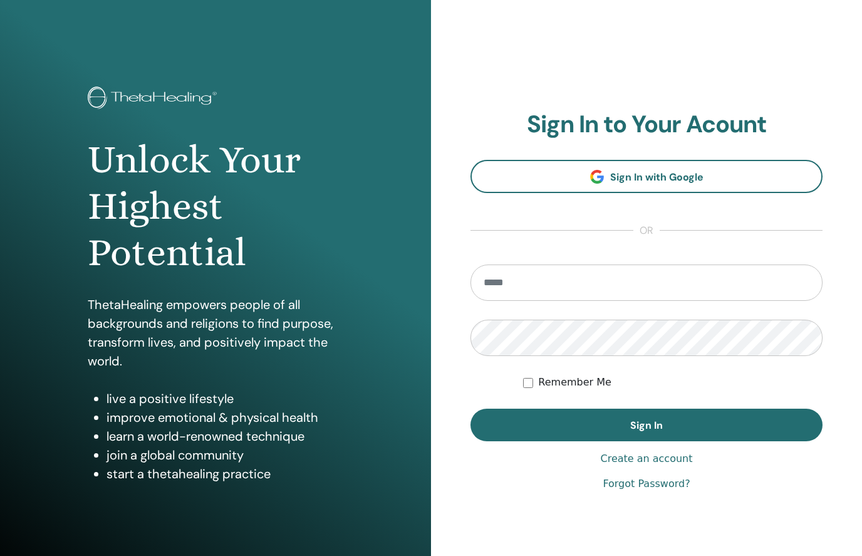
click at [739, 288] on input "email" at bounding box center [646, 282] width 352 height 36
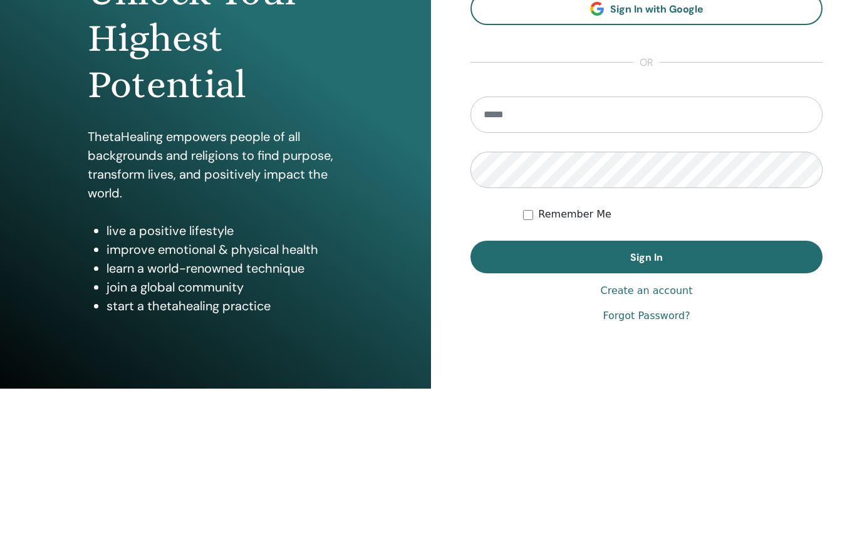
type input "**********"
click at [646, 408] on button "Sign In" at bounding box center [646, 424] width 352 height 33
click at [785, 408] on button "Sign In" at bounding box center [646, 424] width 352 height 33
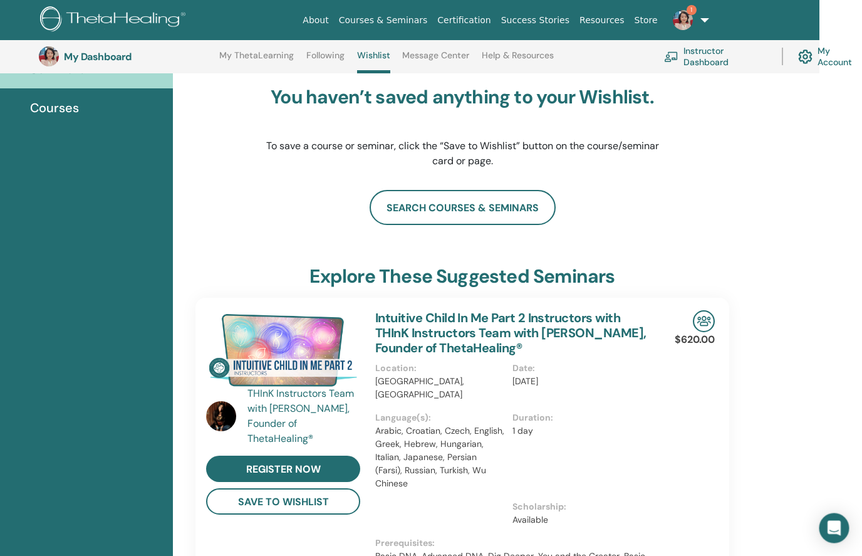
scroll to position [83, 0]
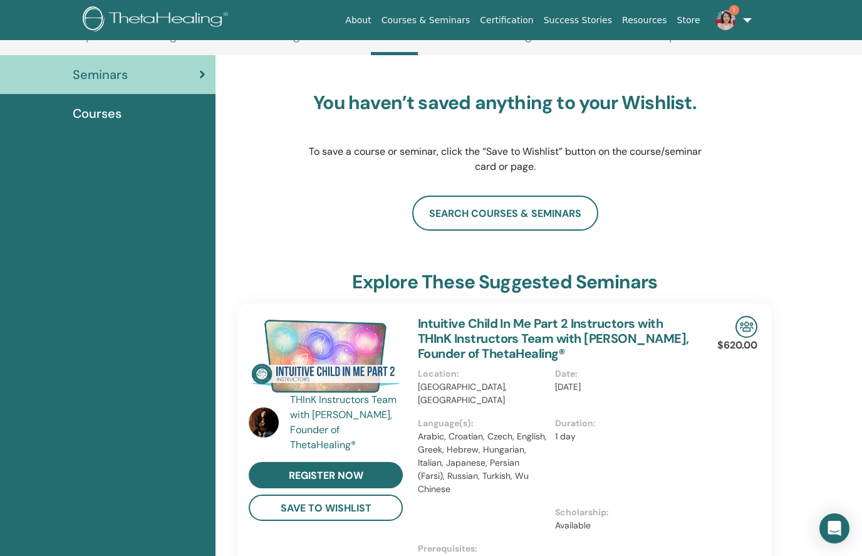
click at [723, 13] on img at bounding box center [725, 20] width 20 height 20
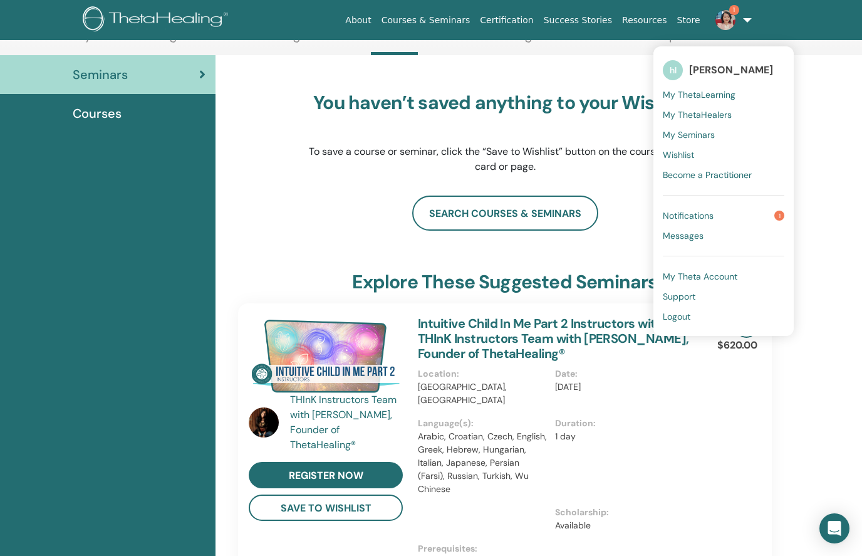
click at [773, 215] on link "Notifications 1" at bounding box center [724, 215] width 122 height 20
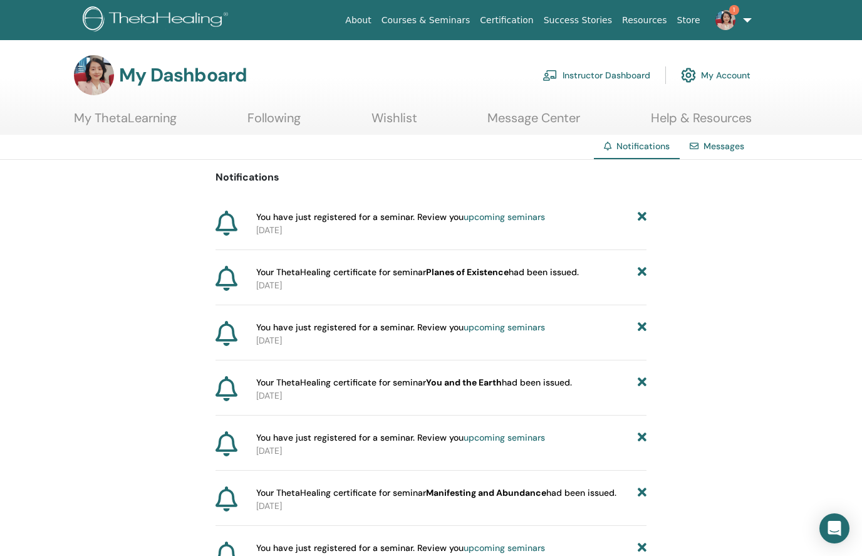
click at [561, 271] on span "Your ThetaHealing certificate for seminar Planes of Existence had been issued." at bounding box center [417, 272] width 323 height 13
click at [555, 113] on link "Message Center" at bounding box center [533, 122] width 93 height 24
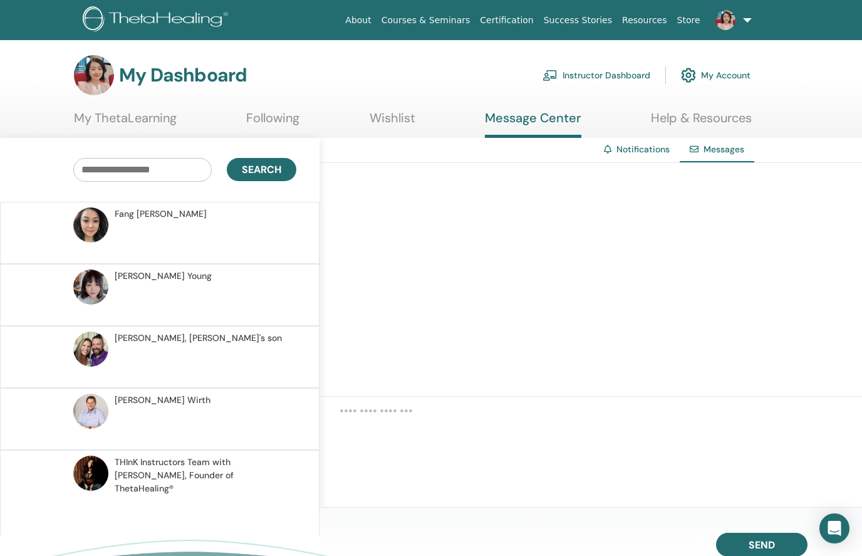
click at [735, 110] on link "Help & Resources" at bounding box center [701, 122] width 101 height 24
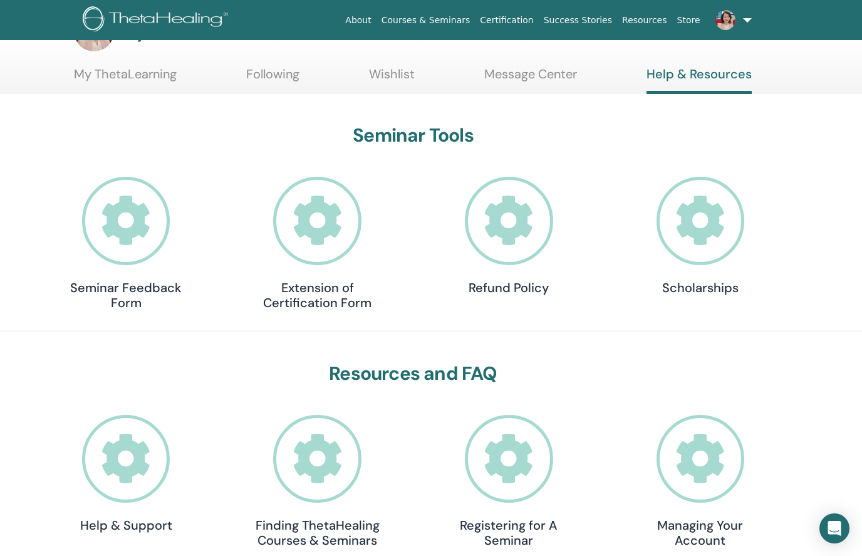
scroll to position [34, 0]
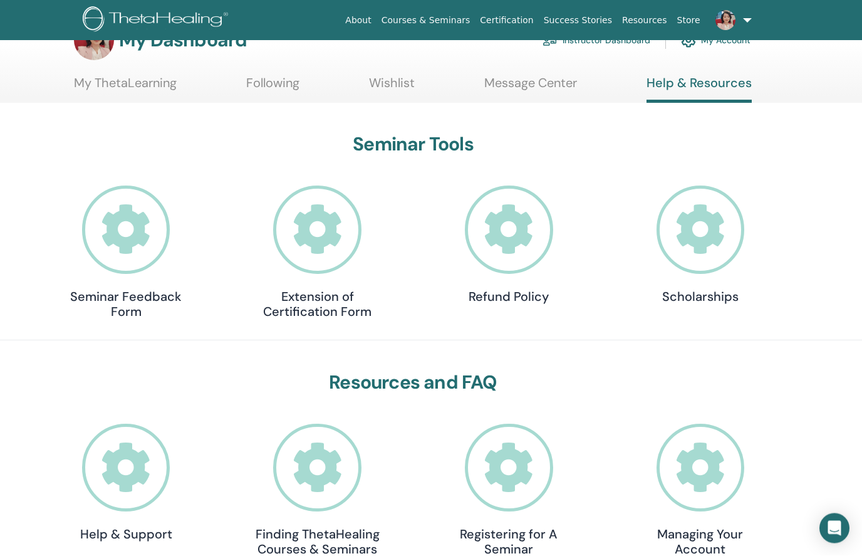
click at [556, 82] on link "Message Center" at bounding box center [530, 88] width 93 height 24
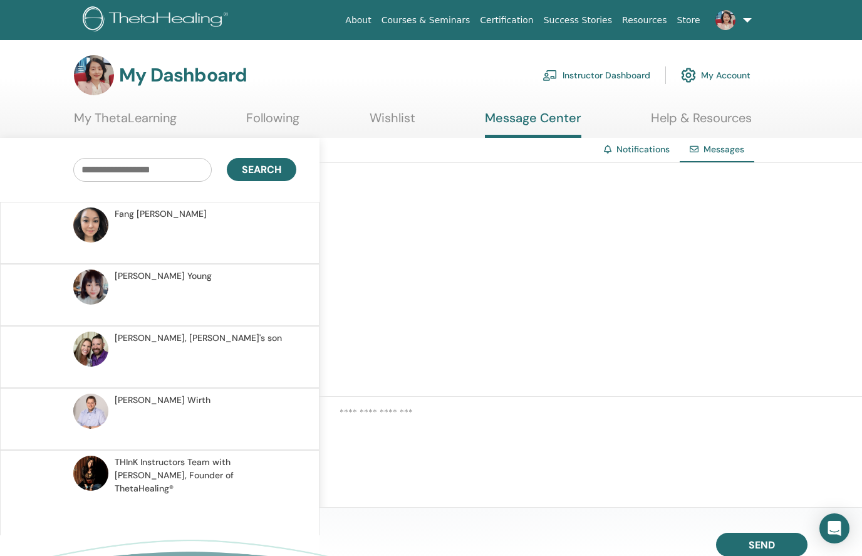
click at [406, 110] on link "Wishlist" at bounding box center [393, 122] width 46 height 24
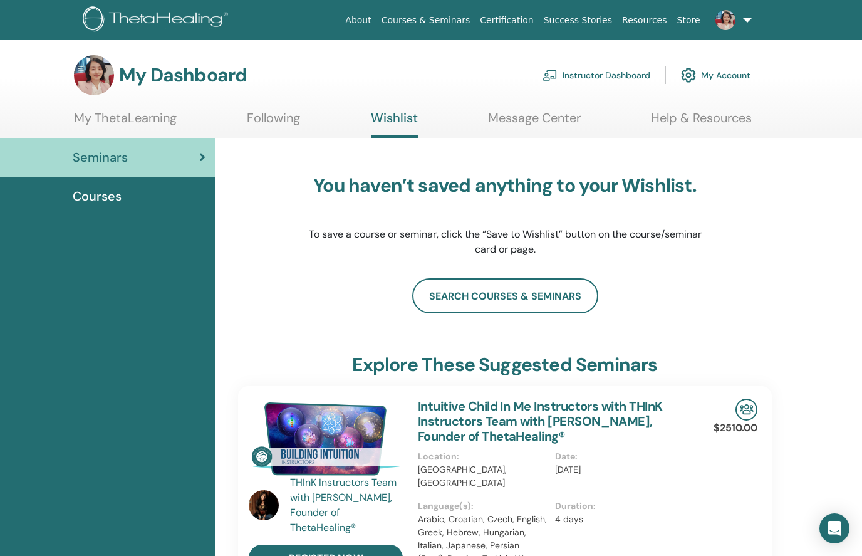
click at [211, 77] on h3 "My Dashboard" at bounding box center [183, 75] width 128 height 23
click at [88, 72] on img at bounding box center [94, 75] width 40 height 40
click at [230, 78] on h3 "My Dashboard" at bounding box center [183, 75] width 128 height 23
click at [726, 62] on link "My Account" at bounding box center [716, 75] width 70 height 28
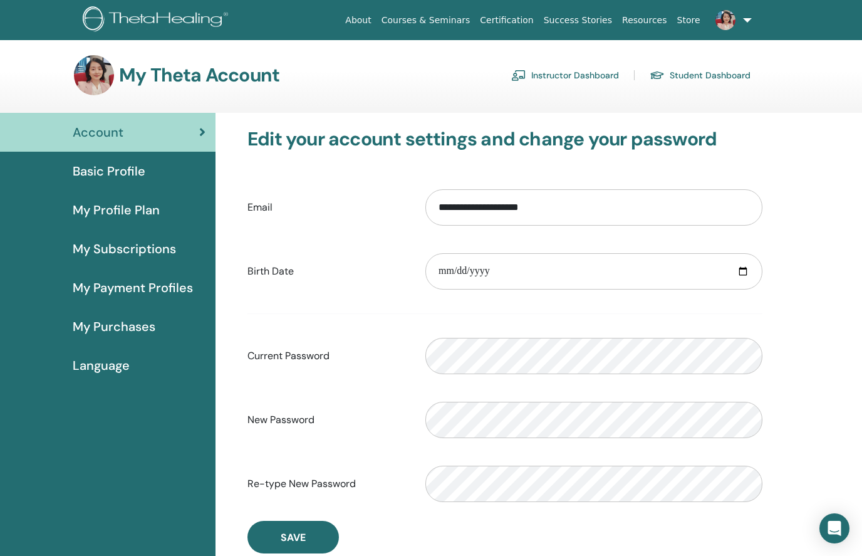
click at [139, 174] on span "Basic Profile" at bounding box center [109, 171] width 73 height 19
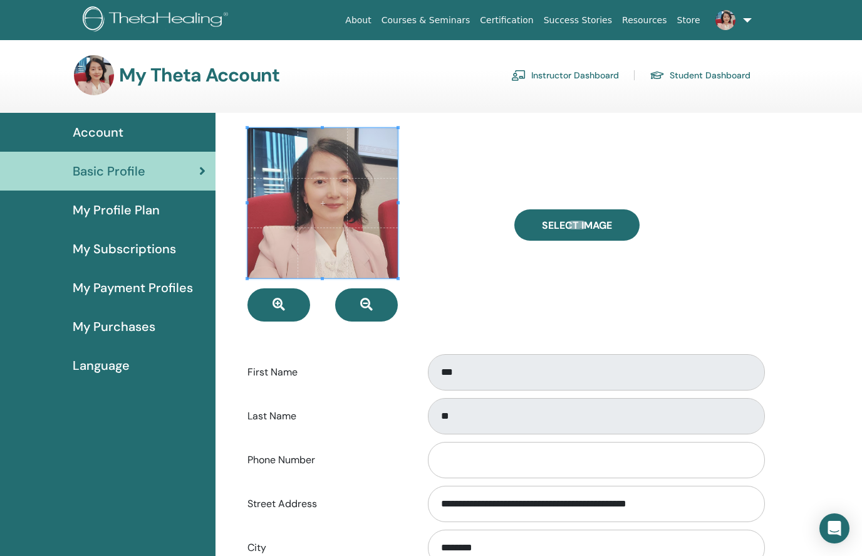
click at [140, 210] on span "My Profile Plan" at bounding box center [116, 209] width 87 height 19
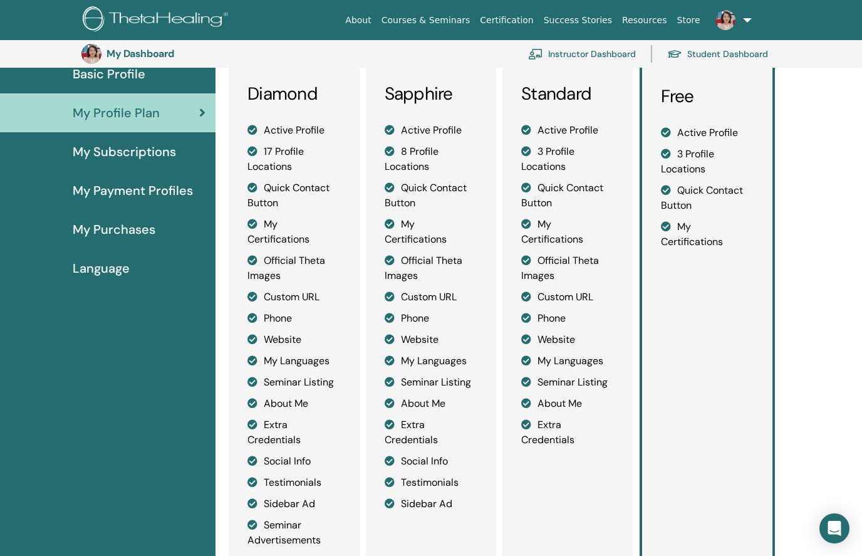
scroll to position [120, 0]
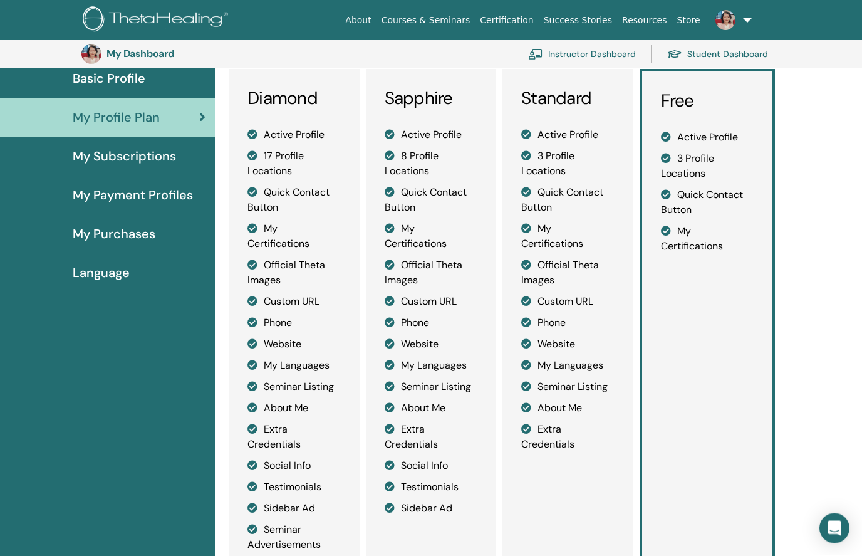
click at [89, 151] on span "My Subscriptions" at bounding box center [124, 156] width 103 height 19
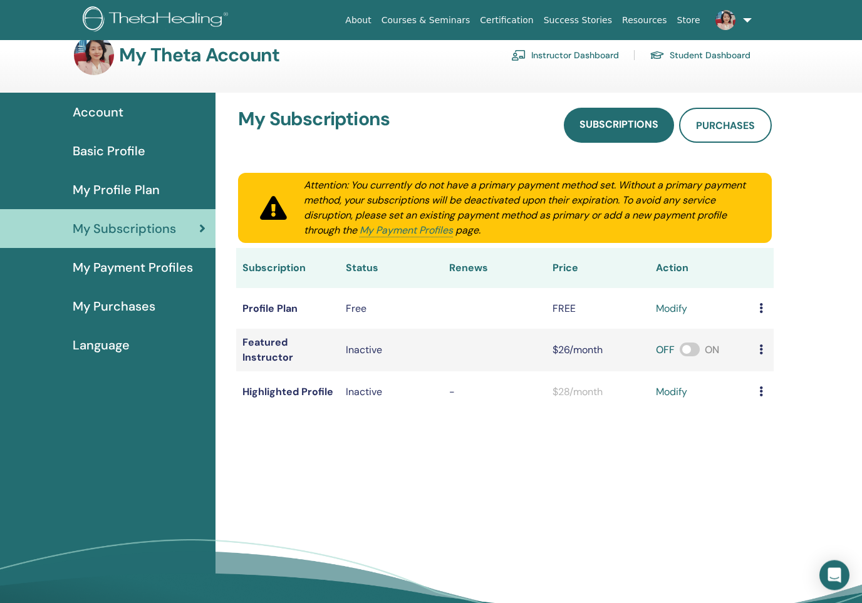
scroll to position [23, 0]
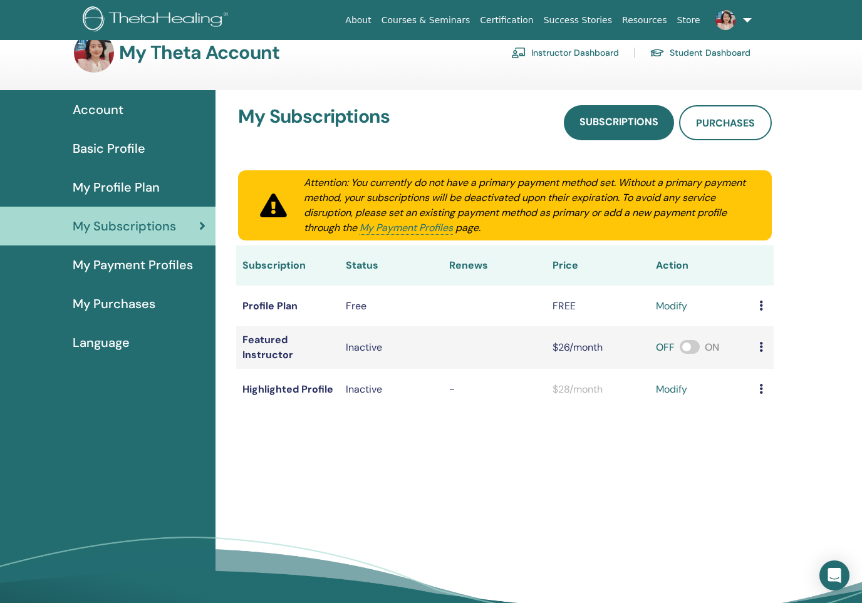
click at [108, 274] on span "My Payment Profiles" at bounding box center [133, 265] width 120 height 19
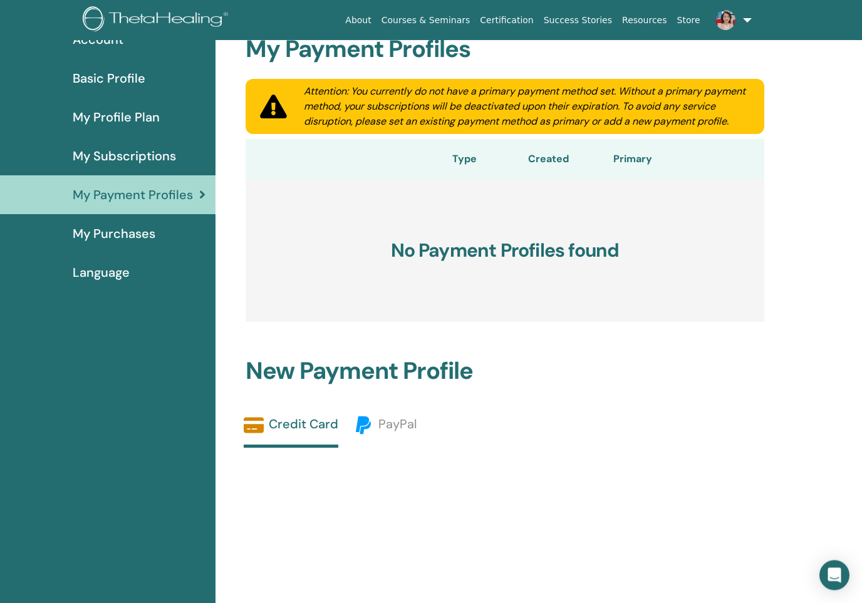
scroll to position [95, 0]
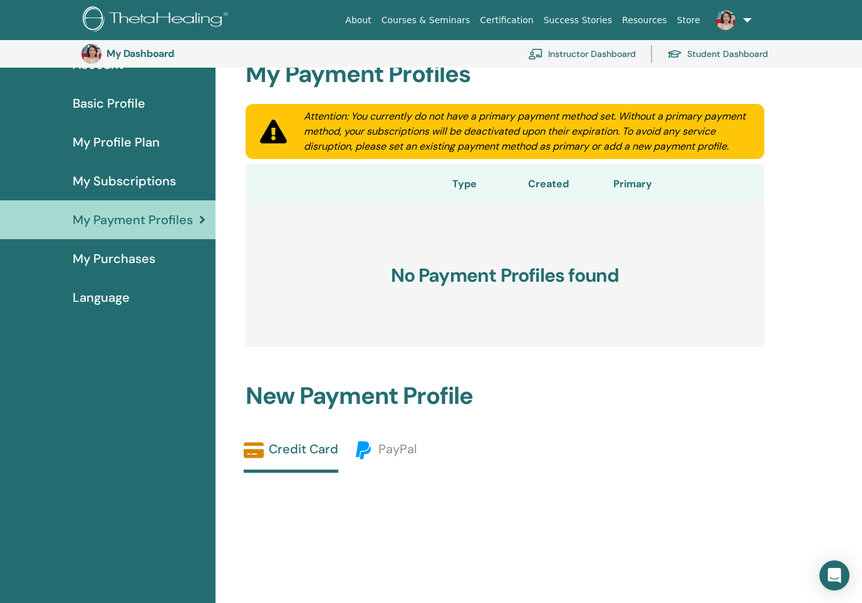
click at [89, 264] on span "My Purchases" at bounding box center [114, 258] width 83 height 19
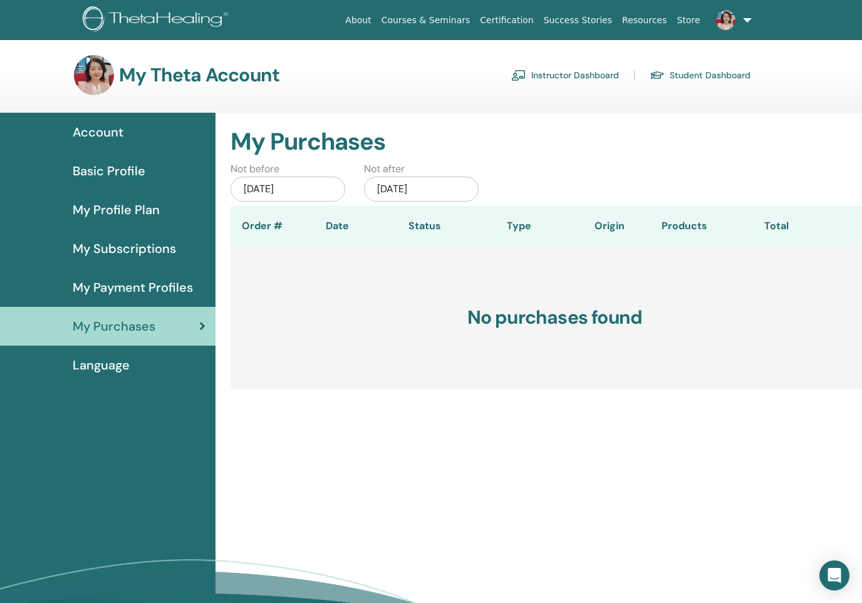
click at [101, 371] on span "Language" at bounding box center [101, 365] width 57 height 19
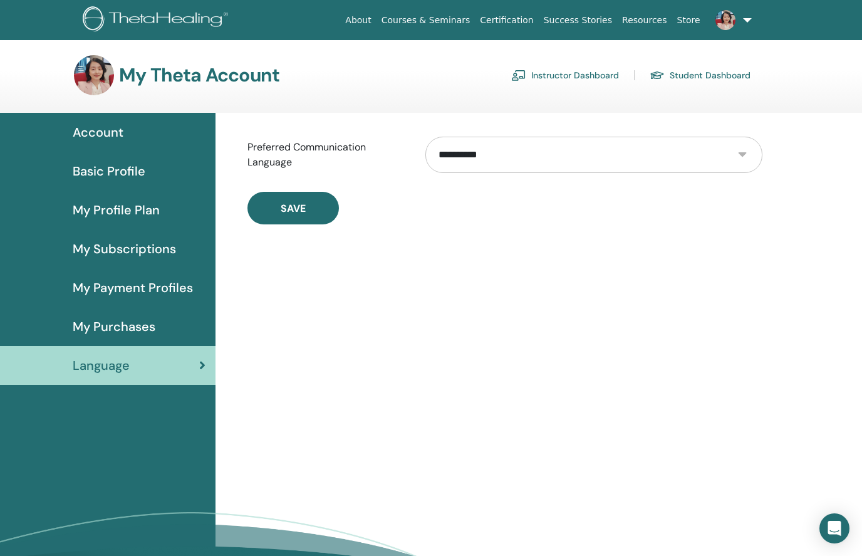
click at [752, 152] on select "**********" at bounding box center [593, 155] width 337 height 36
click at [646, 16] on link "Resources" at bounding box center [644, 20] width 55 height 23
